Goal: Transaction & Acquisition: Download file/media

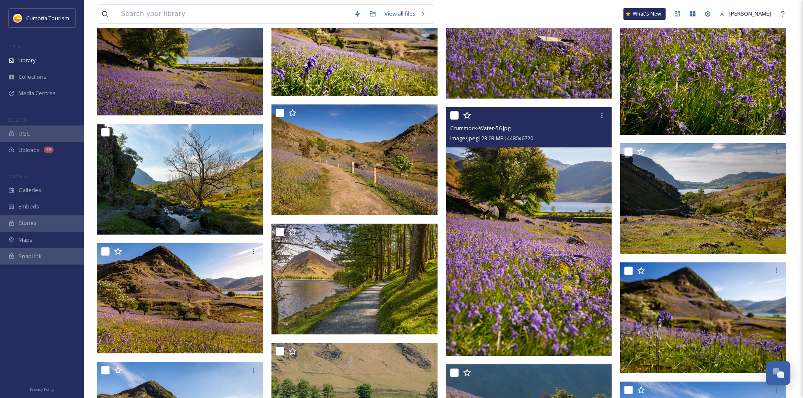
scroll to position [1817, 0]
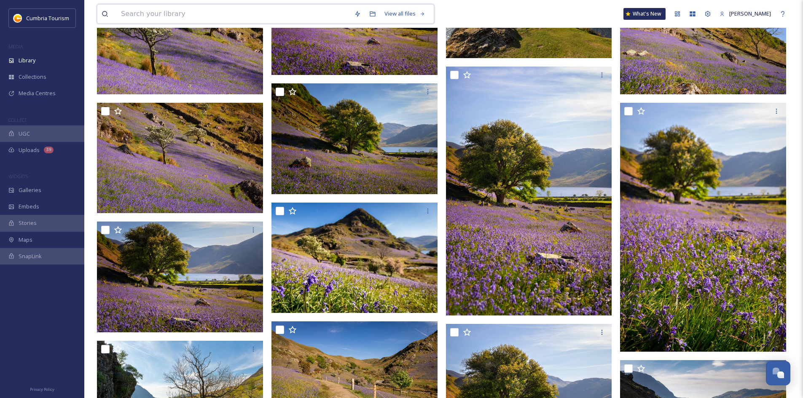
click at [235, 16] on input at bounding box center [233, 14] width 233 height 19
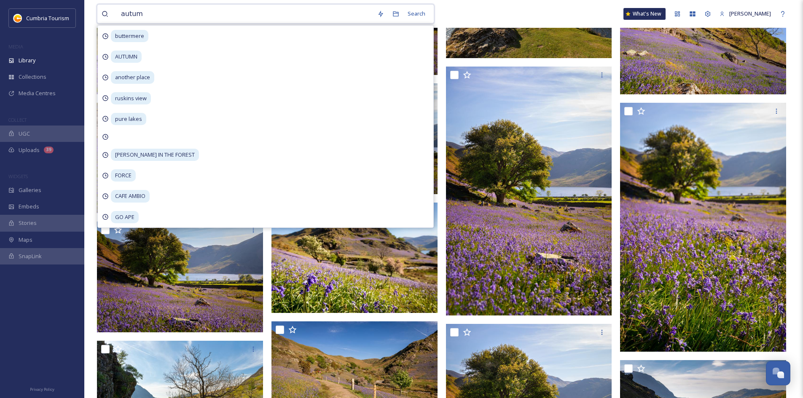
type input "autumn"
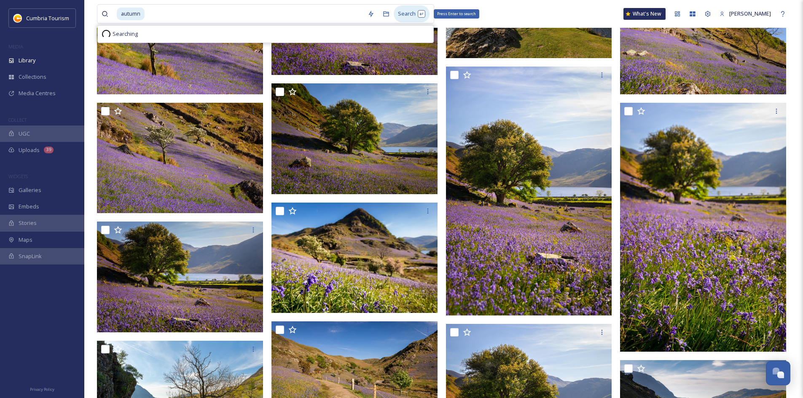
click at [414, 11] on div "Search Press Enter to search" at bounding box center [411, 13] width 36 height 16
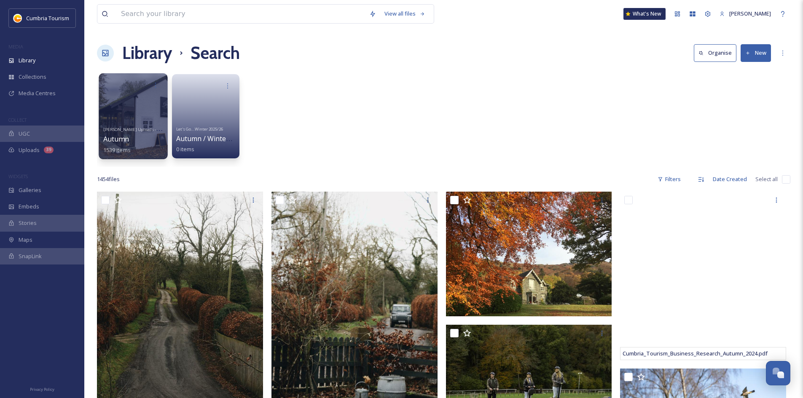
click at [120, 101] on div at bounding box center [133, 116] width 69 height 86
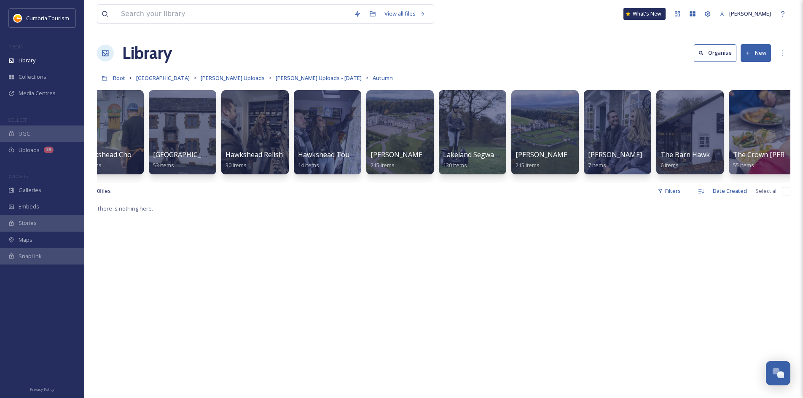
scroll to position [0, 744]
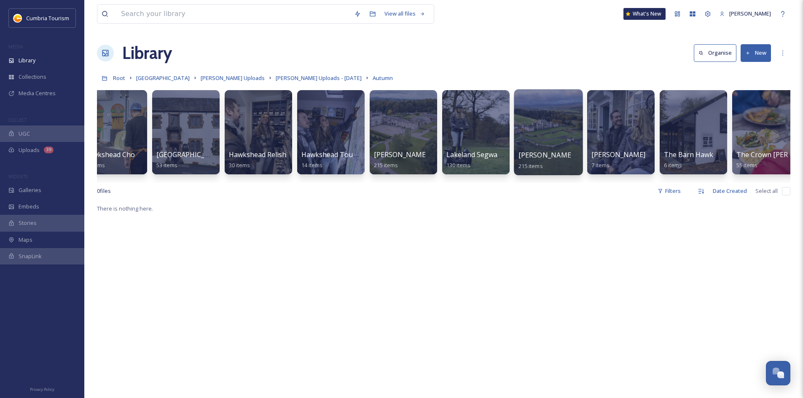
click at [543, 137] on div at bounding box center [548, 132] width 69 height 86
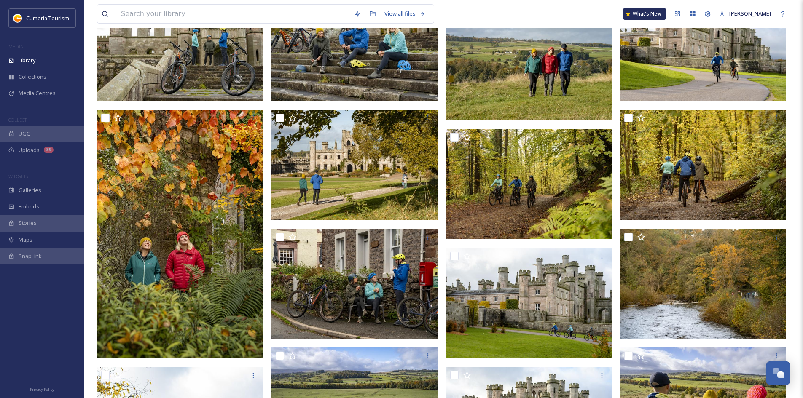
scroll to position [1356, 0]
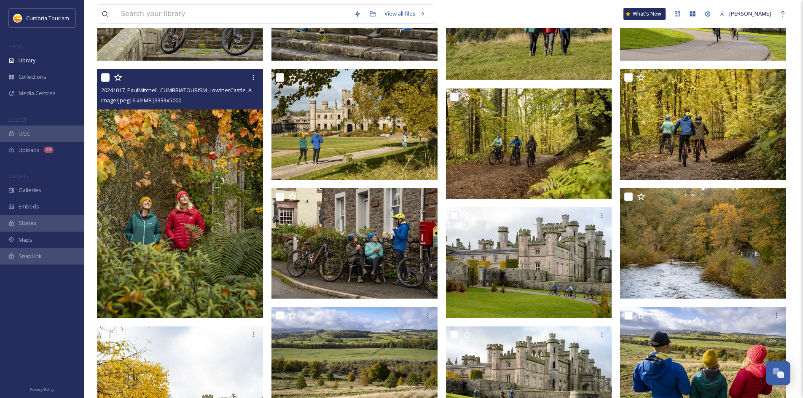
click at [206, 171] on img at bounding box center [180, 193] width 166 height 249
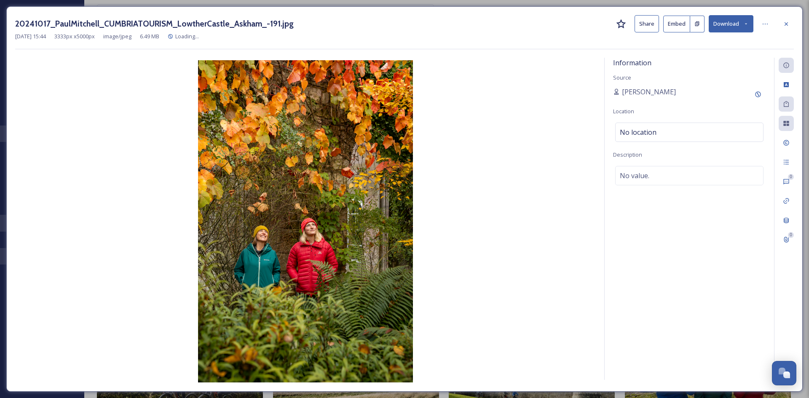
click at [725, 20] on button "Download" at bounding box center [731, 23] width 45 height 17
click at [719, 40] on span "Download Original (3333 x 5000)" at bounding box center [709, 43] width 80 height 8
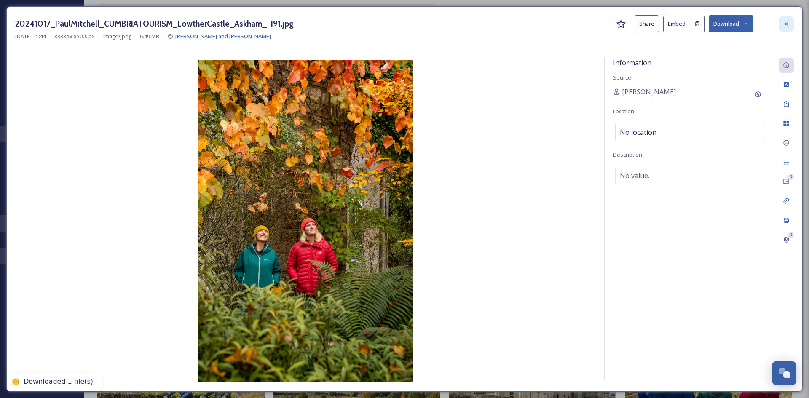
click at [789, 21] on icon at bounding box center [786, 24] width 7 height 7
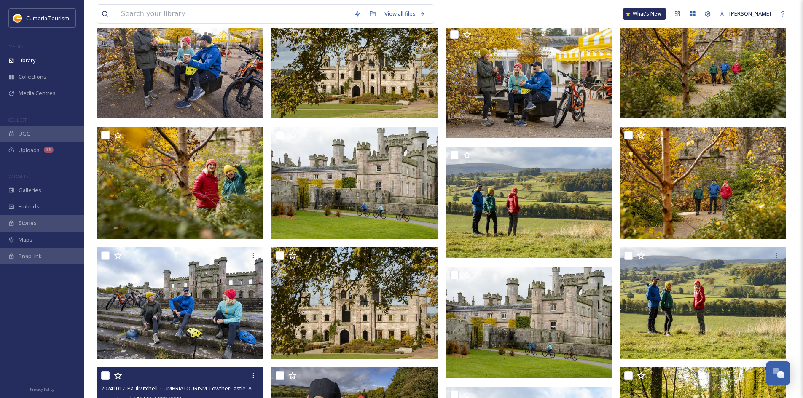
scroll to position [808, 0]
